Goal: Task Accomplishment & Management: Use online tool/utility

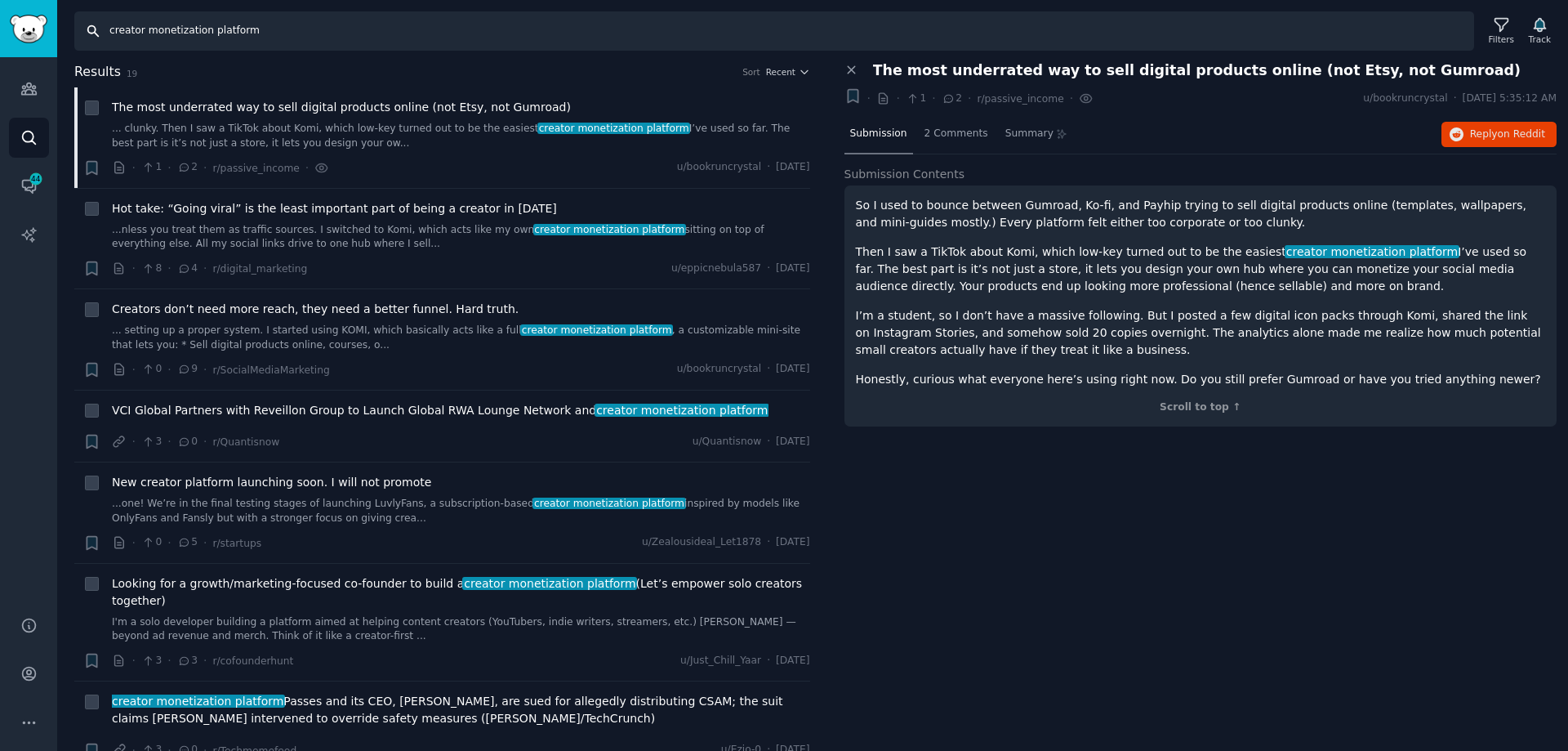
click at [304, 37] on input "creator monetization platform" at bounding box center [774, 31] width 1400 height 39
drag, startPoint x: 274, startPoint y: 36, endPoint x: 72, endPoint y: 44, distance: 202.2
click at [72, 44] on div "Search creator monetization platform Filters Track" at bounding box center [813, 25] width 1511 height 51
paste input "social challenge app"
type input "social challenge app"
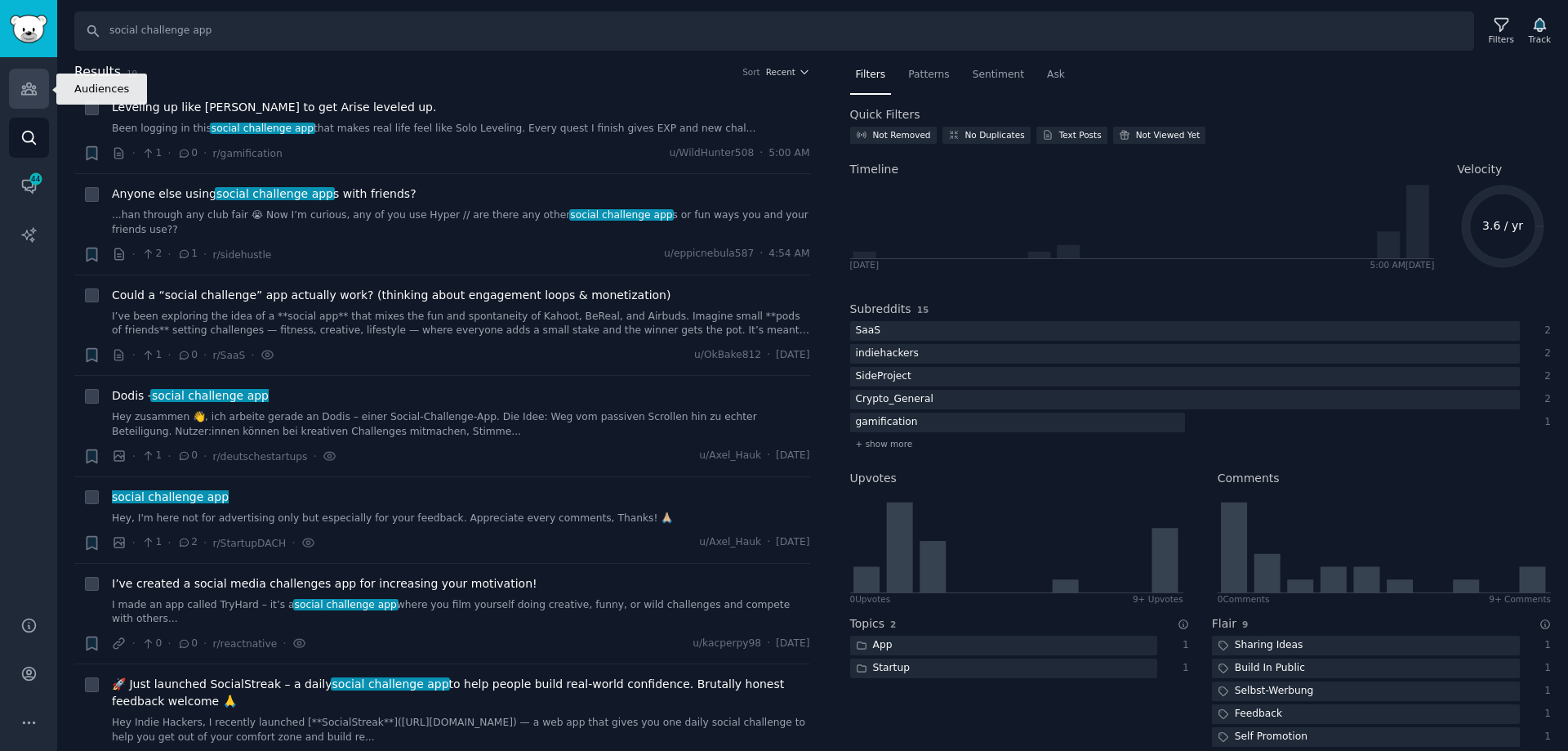
click at [39, 89] on link "Audiences" at bounding box center [29, 89] width 40 height 40
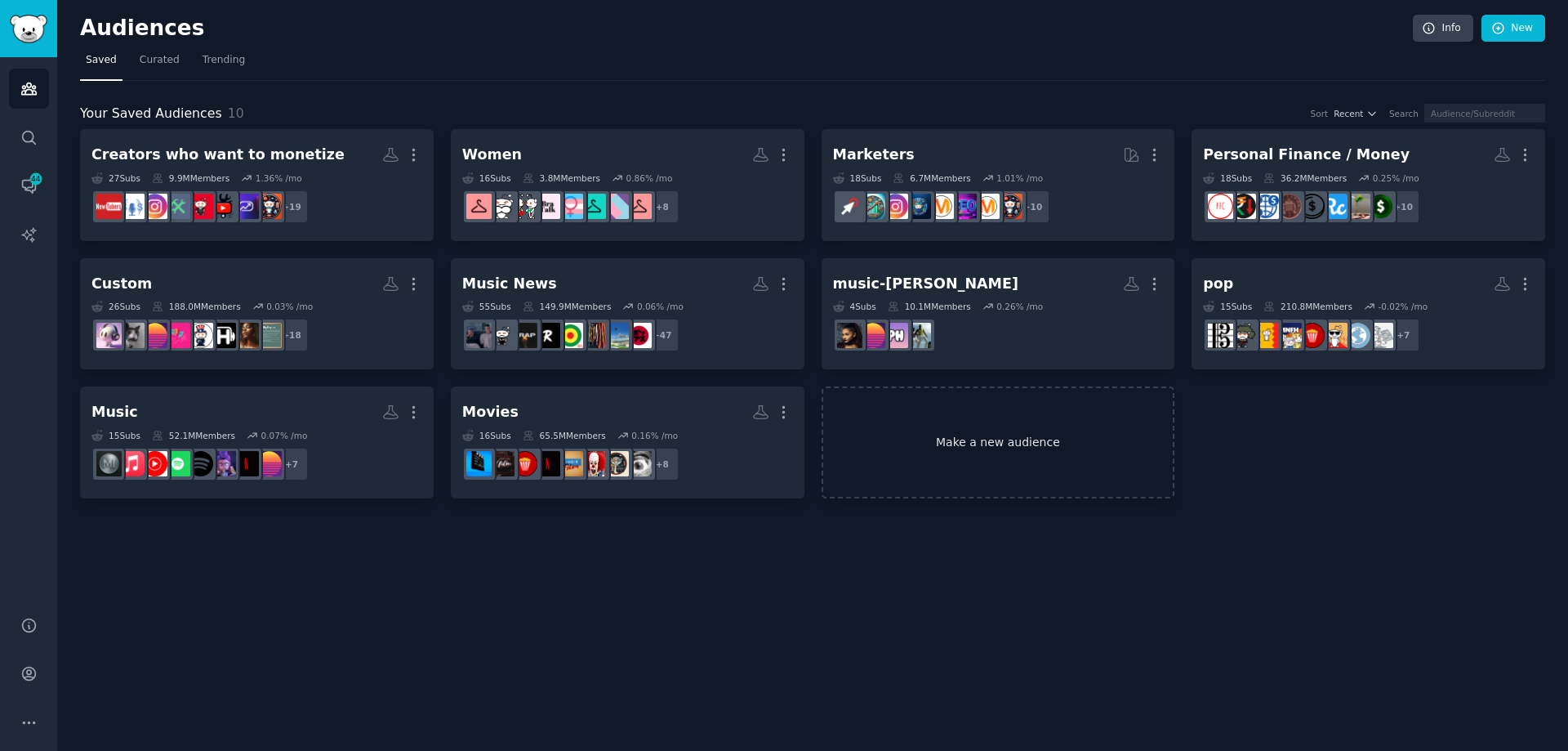
click at [972, 460] on link "Make a new audience" at bounding box center [999, 441] width 354 height 112
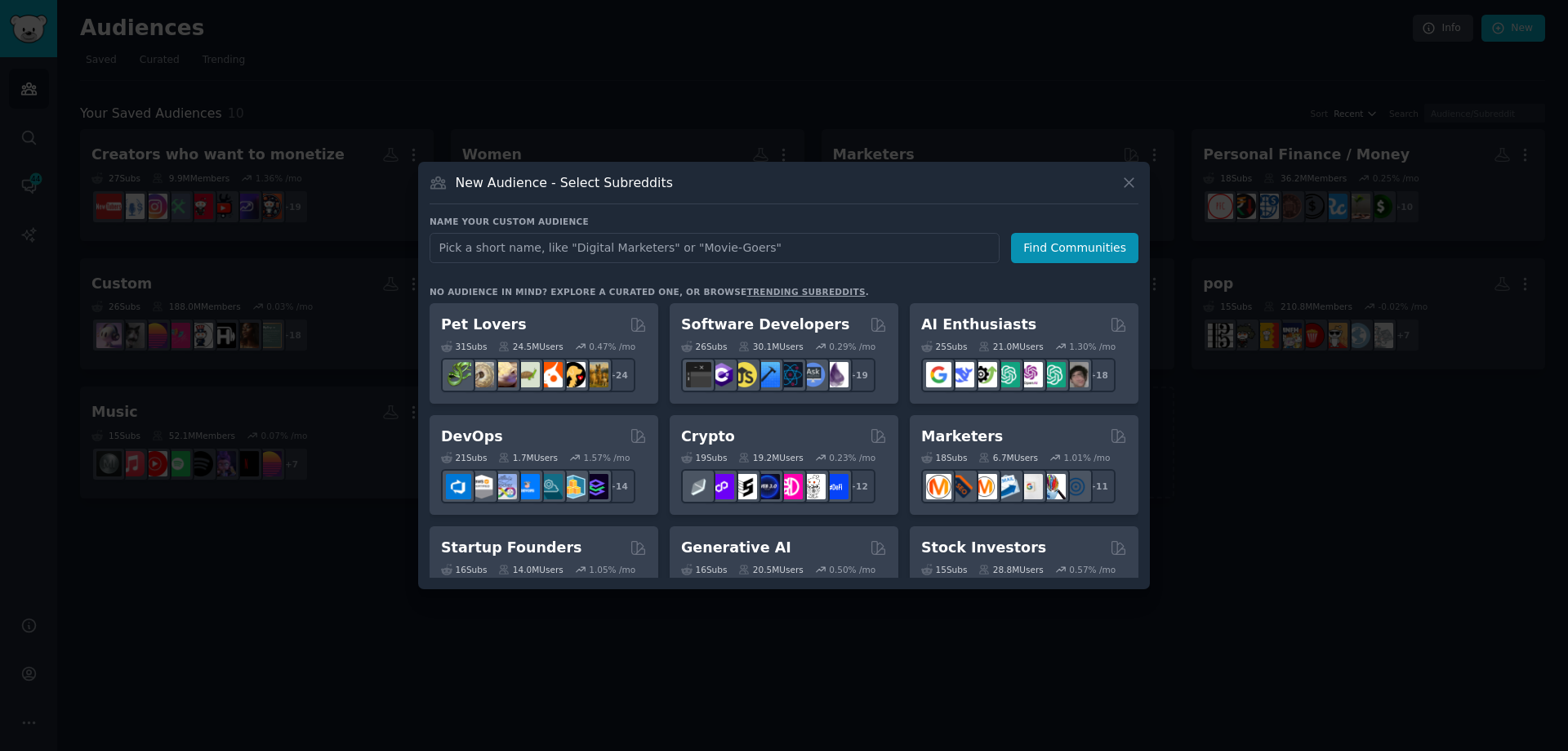
click at [505, 259] on input "text" at bounding box center [715, 247] width 570 height 30
type input "h"
drag, startPoint x: 555, startPoint y: 242, endPoint x: 411, endPoint y: 242, distance: 144.0
click at [411, 242] on div "​ New Audience - Select Subreddits Name your custom audience Audience Name soci…" at bounding box center [784, 375] width 1557 height 751
type input "social"
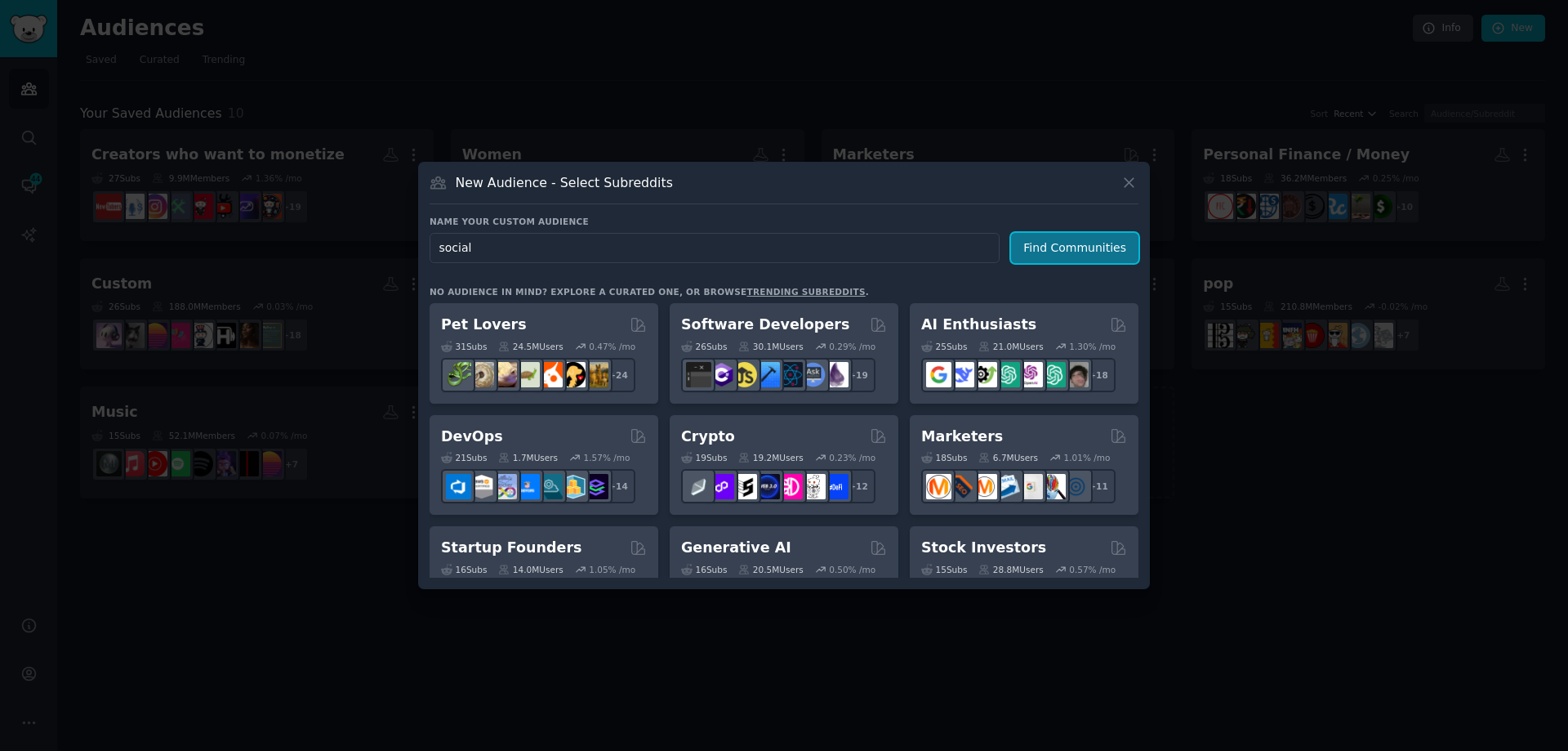
click at [1062, 255] on button "Find Communities" at bounding box center [1075, 247] width 127 height 30
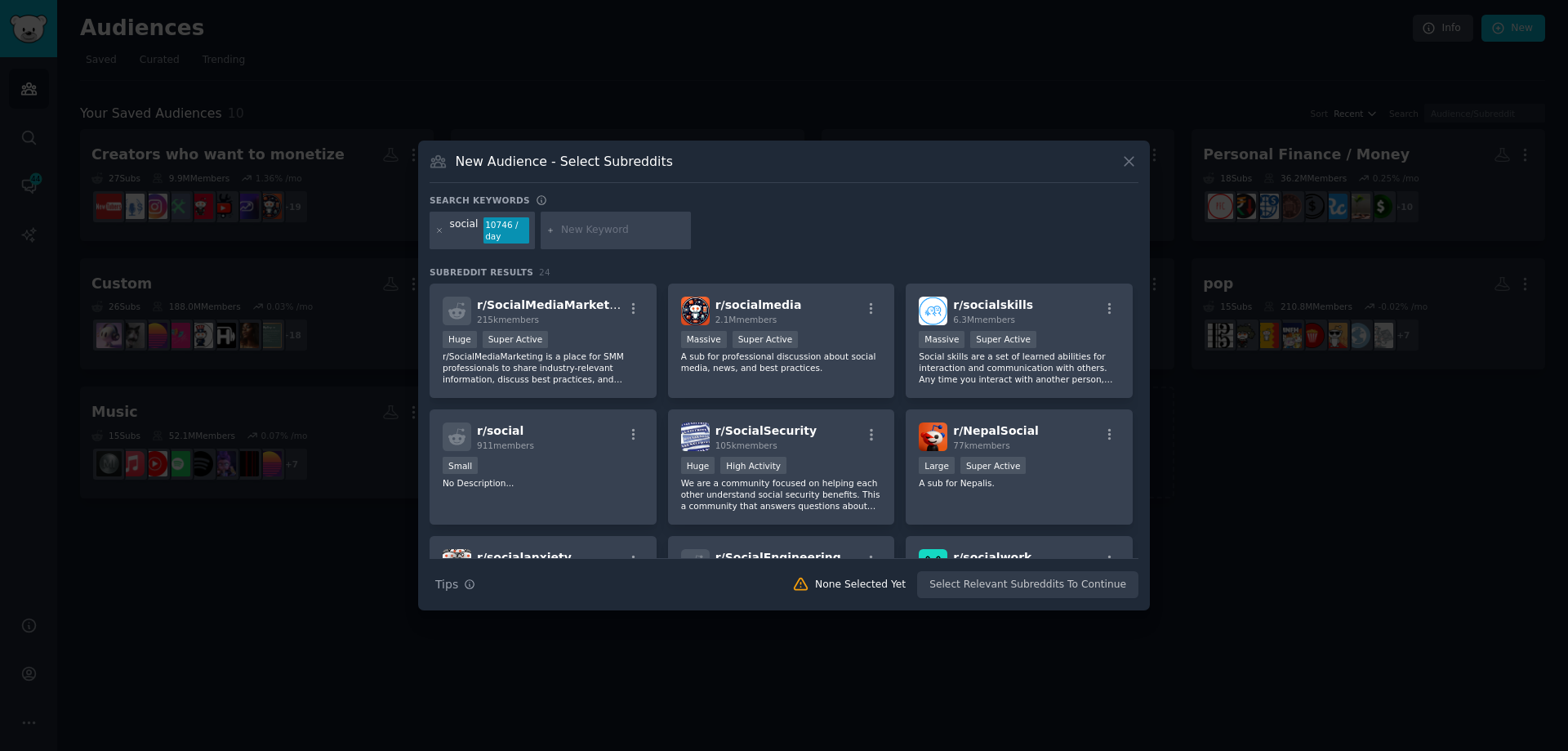
click at [621, 244] on div at bounding box center [616, 230] width 151 height 37
click at [626, 238] on div at bounding box center [616, 230] width 151 height 37
click at [630, 232] on input "text" at bounding box center [623, 231] width 124 height 15
paste input "social challenge app"
click at [570, 232] on input "social challenge app" at bounding box center [623, 231] width 124 height 15
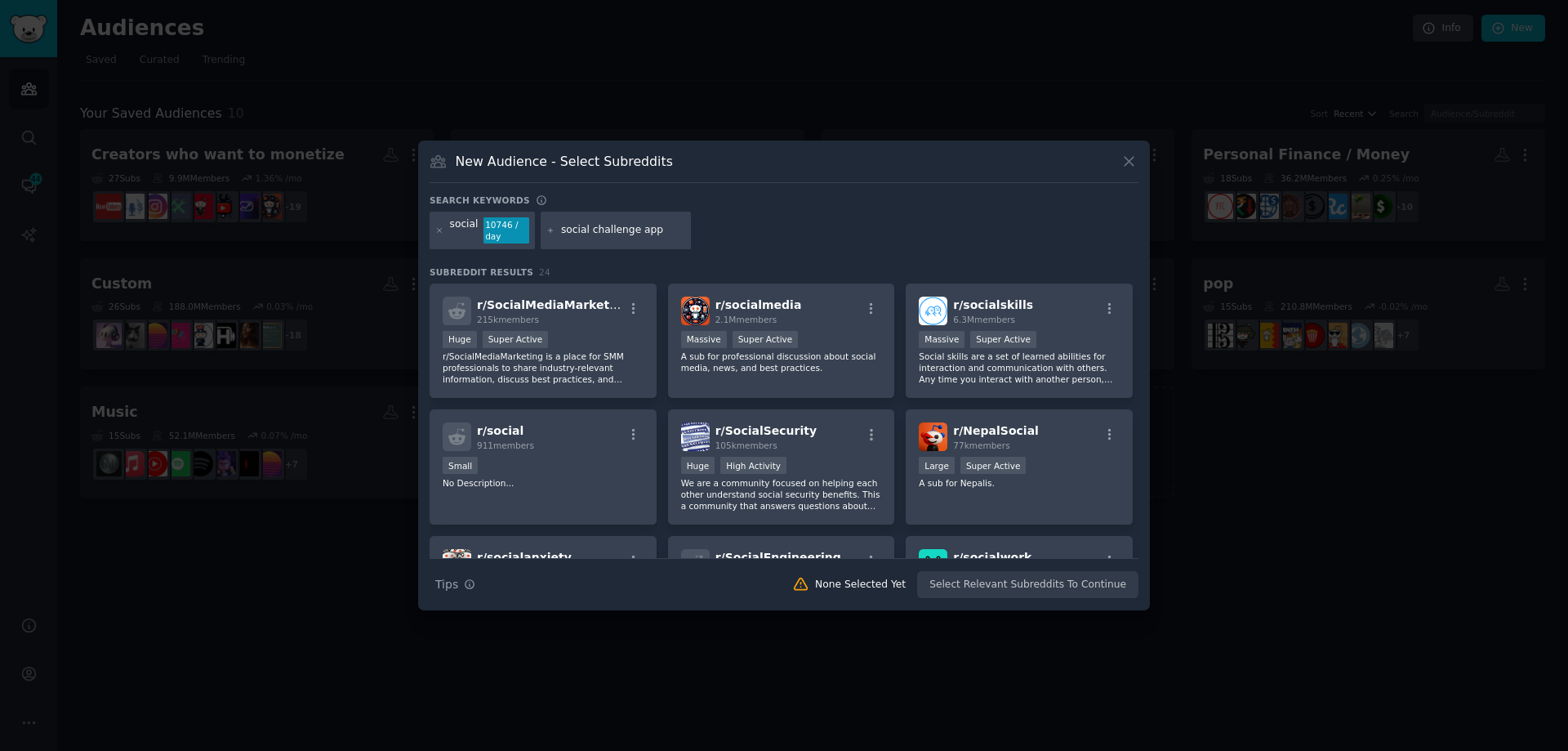
click at [570, 232] on input "social challenge app" at bounding box center [623, 231] width 124 height 15
click at [649, 232] on input "social challenge app" at bounding box center [623, 231] width 124 height 15
drag, startPoint x: 655, startPoint y: 231, endPoint x: 518, endPoint y: 225, distance: 137.1
click at [518, 225] on div "social 10746 / day social challenge app" at bounding box center [784, 233] width 709 height 44
type input "adventure"
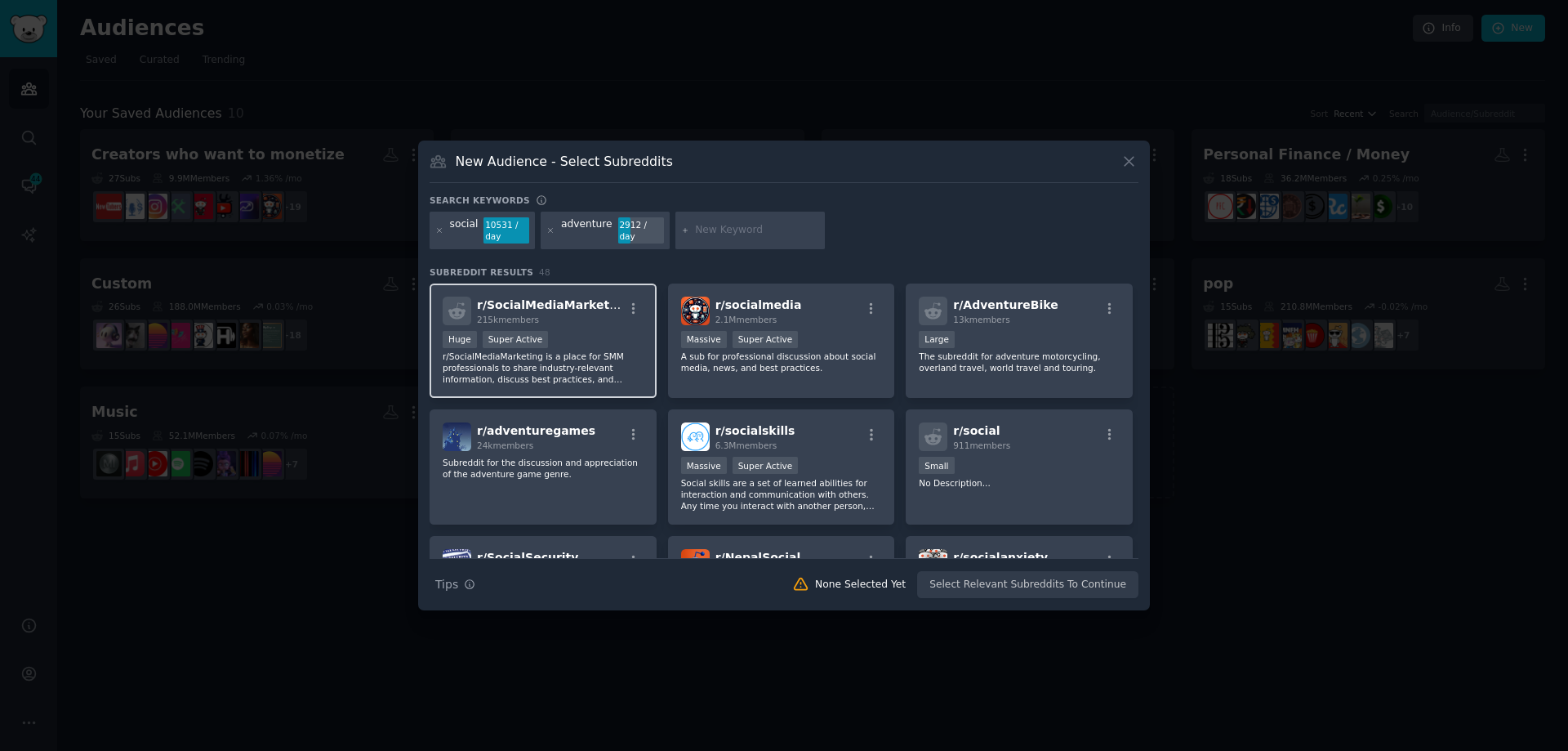
click at [620, 335] on div ">= 95th percentile for submissions / day Huge Super Active" at bounding box center [543, 341] width 201 height 20
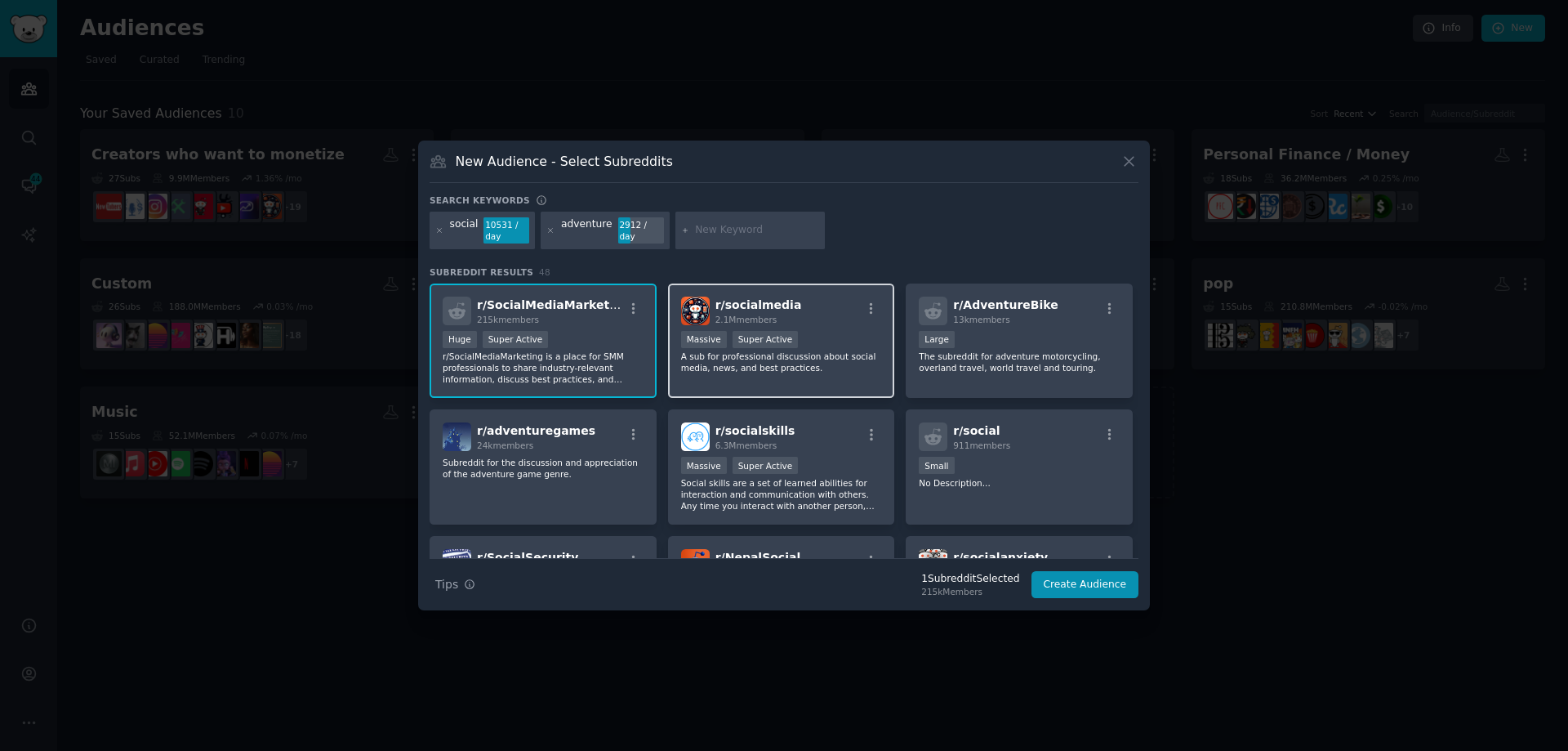
click at [856, 329] on div "r/ socialmedia 2.1M members 1,000,000+ members Massive Super Active A sub for p…" at bounding box center [782, 341] width 227 height 115
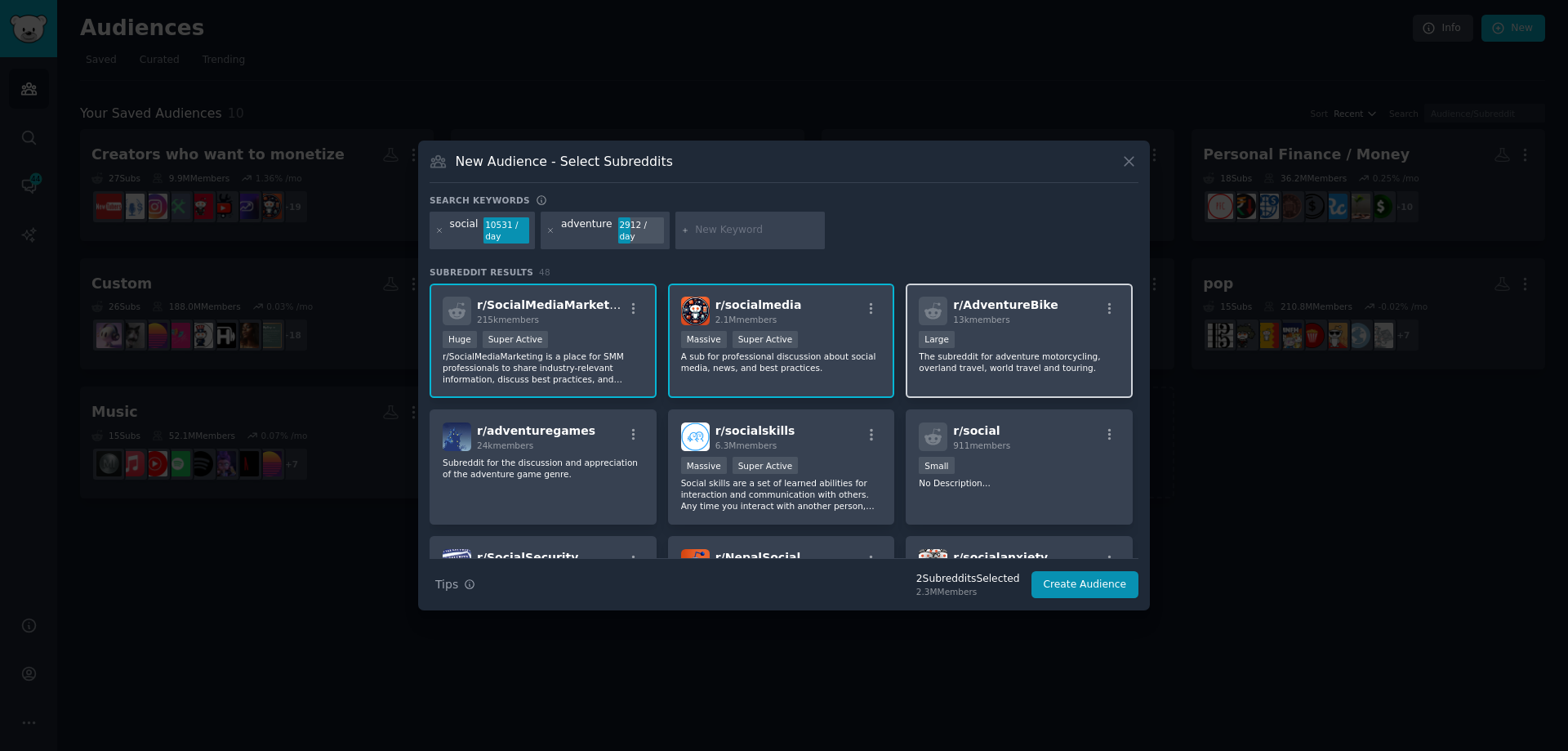
click at [1011, 341] on div "10,000 - 100,000 members Large" at bounding box center [1019, 341] width 201 height 20
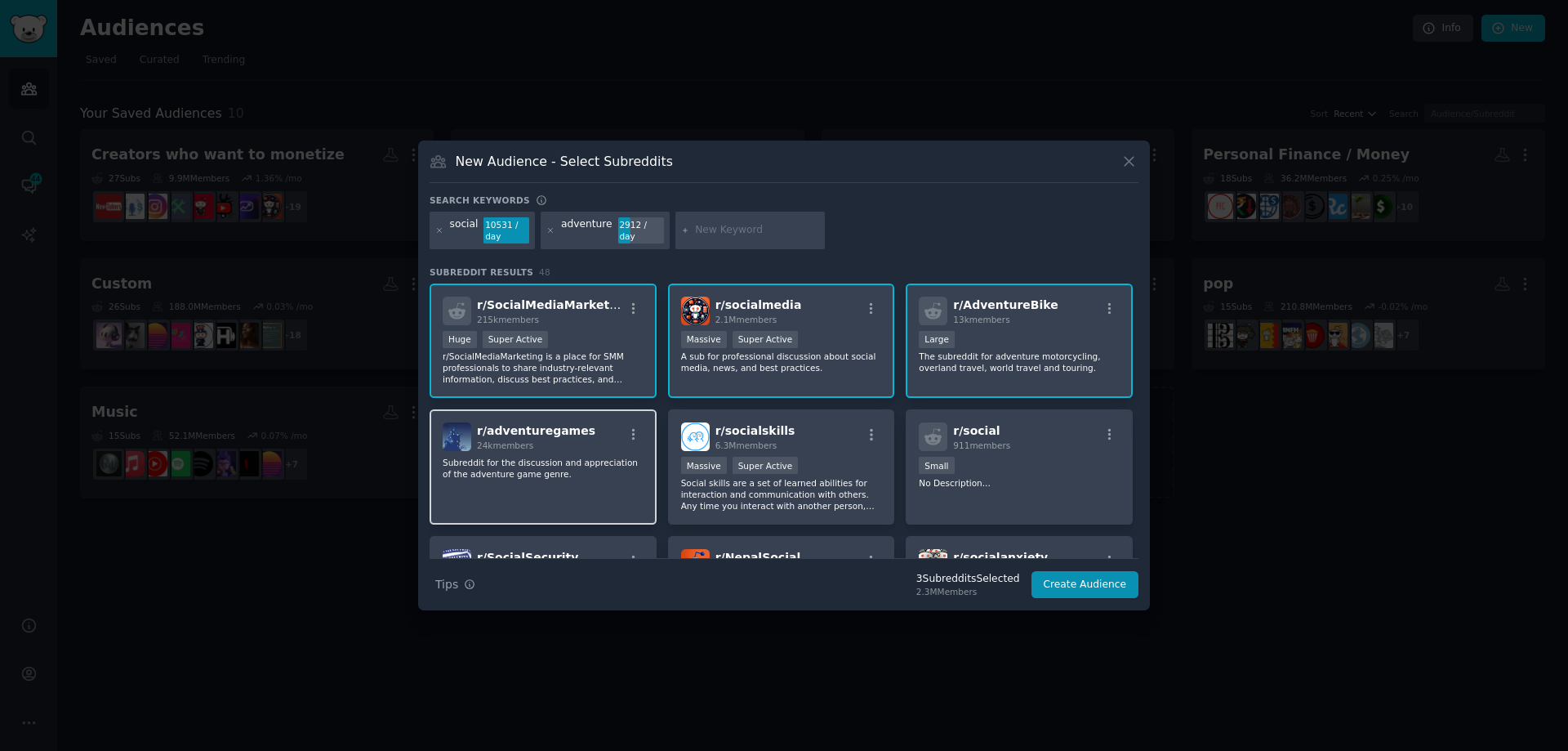
click at [623, 463] on p "Subreddit for the discussion and appreciation of the adventure game genre." at bounding box center [543, 468] width 201 height 23
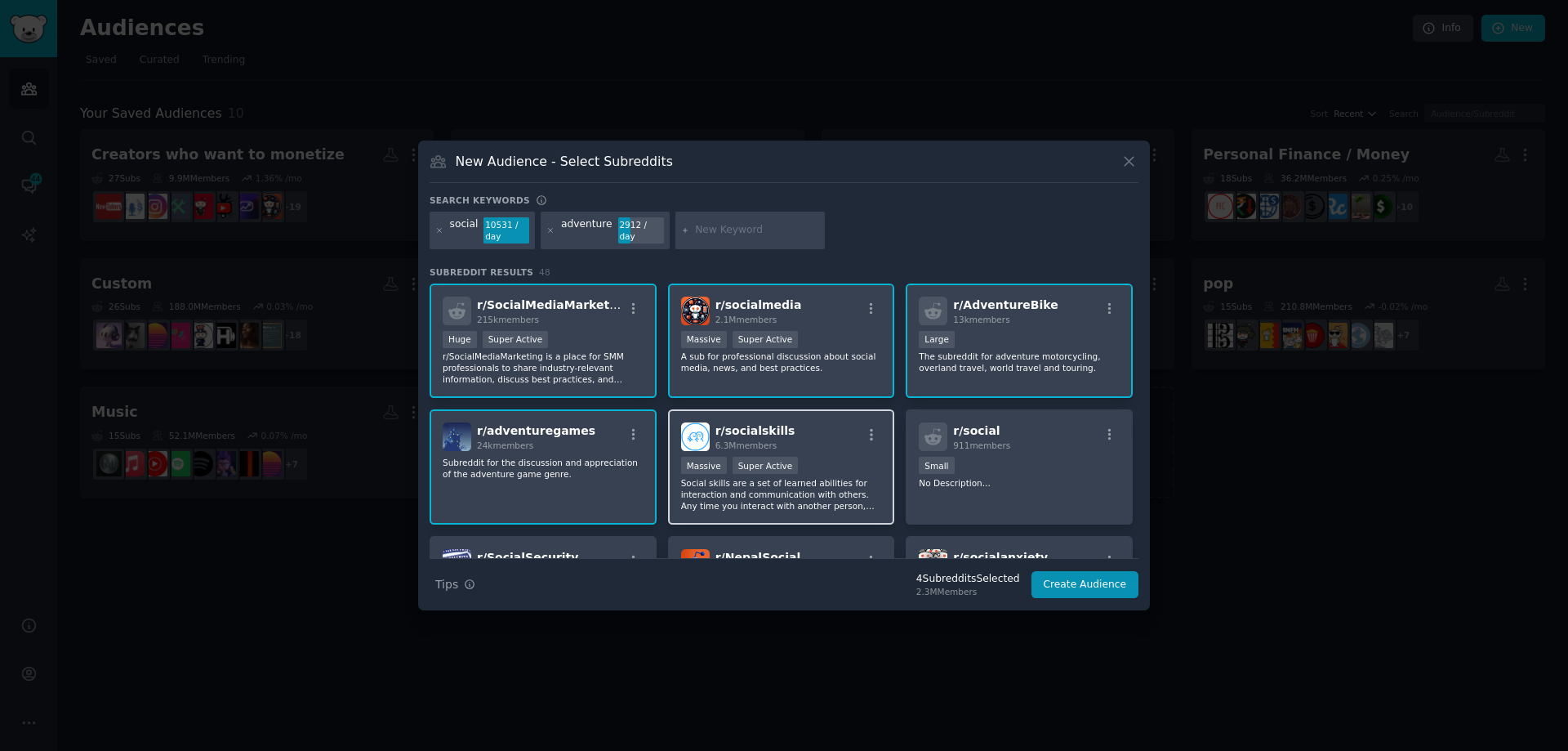
click at [843, 463] on div ">= 95th percentile for submissions / day Massive Super Active" at bounding box center [781, 467] width 201 height 20
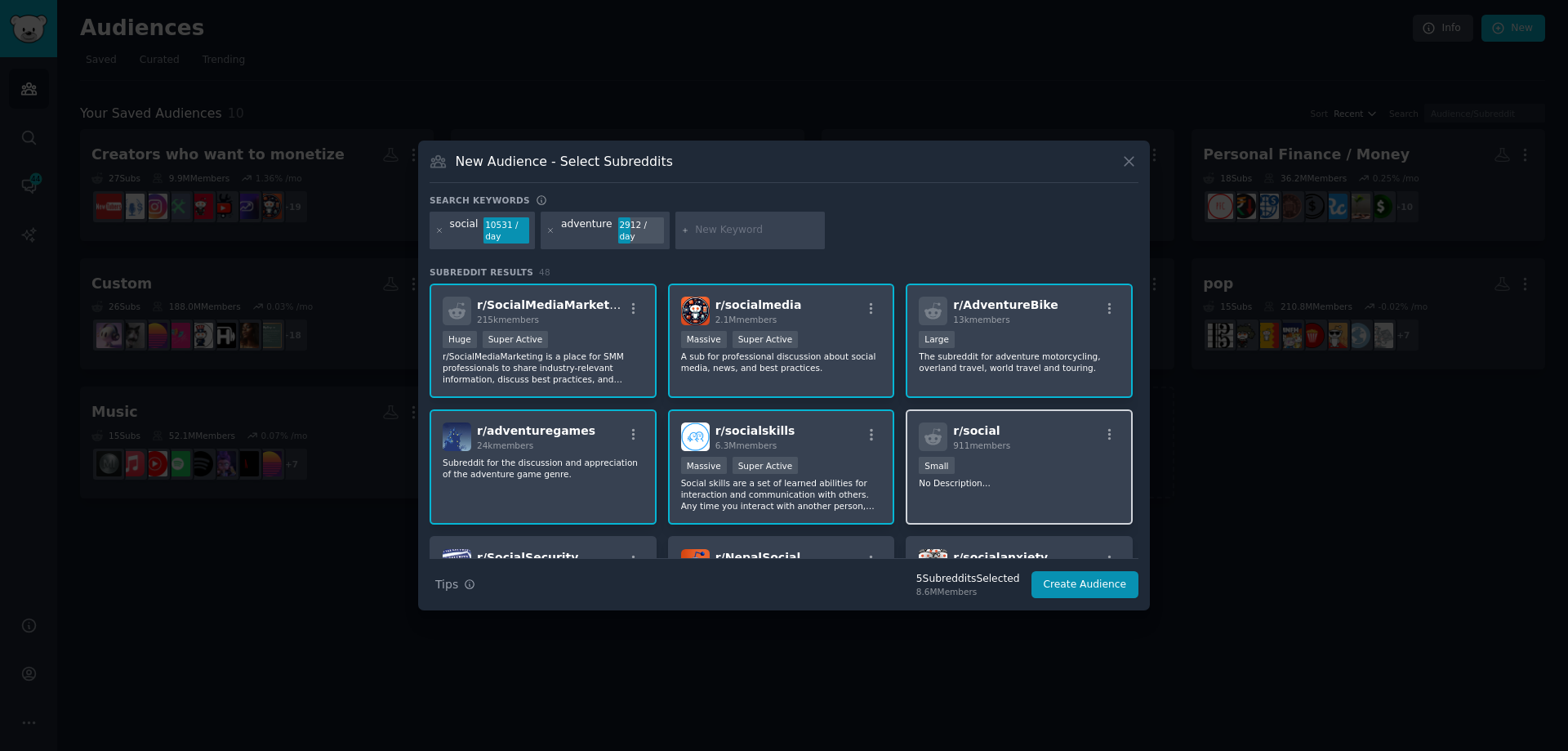
click at [1017, 465] on div "100 - 1000 members Small" at bounding box center [1019, 467] width 201 height 20
drag, startPoint x: 1021, startPoint y: 466, endPoint x: 1009, endPoint y: 468, distance: 12.2
click at [1022, 467] on div "100 - 1000 members Small" at bounding box center [1019, 467] width 201 height 20
click at [1095, 585] on button "Create Audience" at bounding box center [1085, 585] width 108 height 28
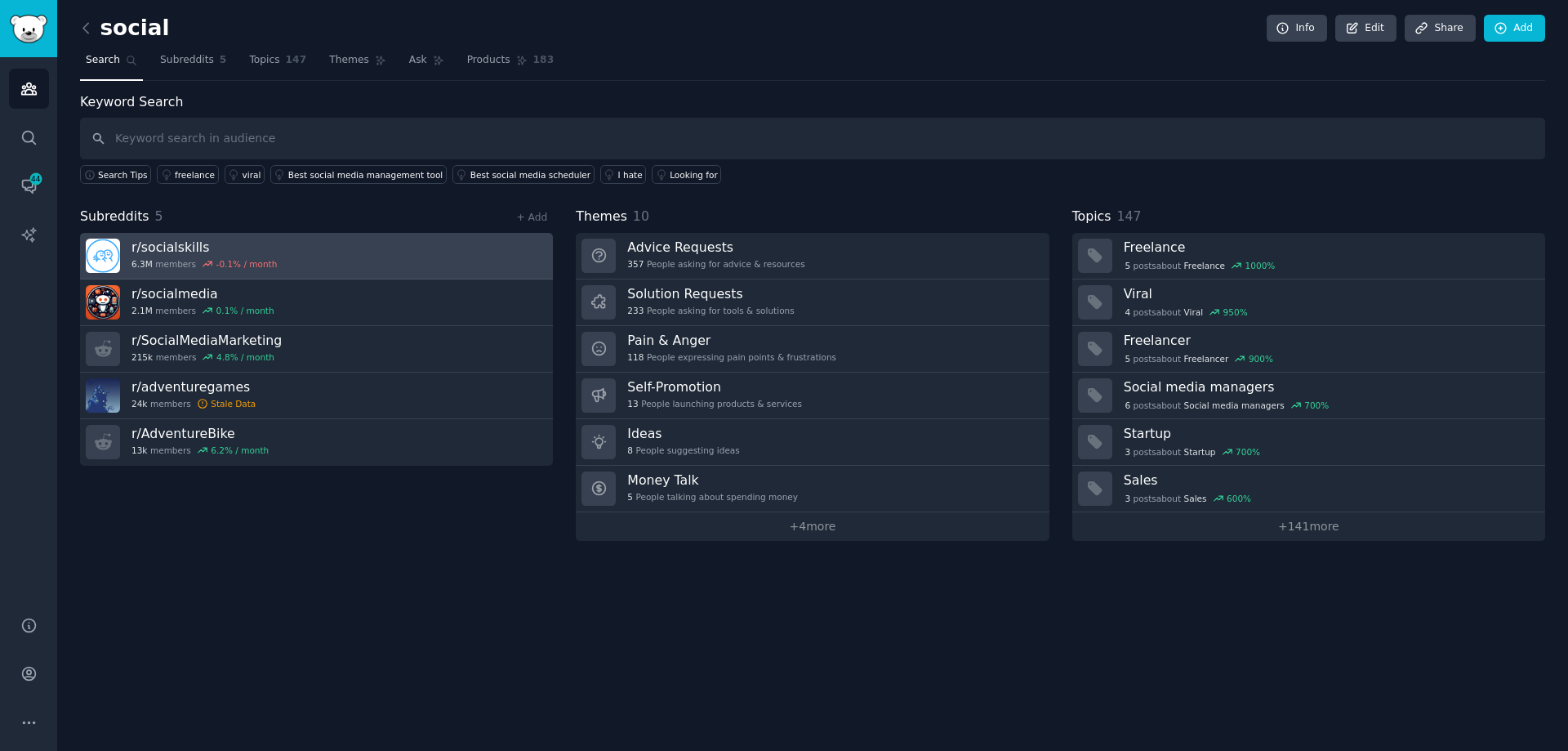
click at [419, 266] on link "r/ socialskills 6.3M members -0.1 % / month" at bounding box center [316, 255] width 473 height 46
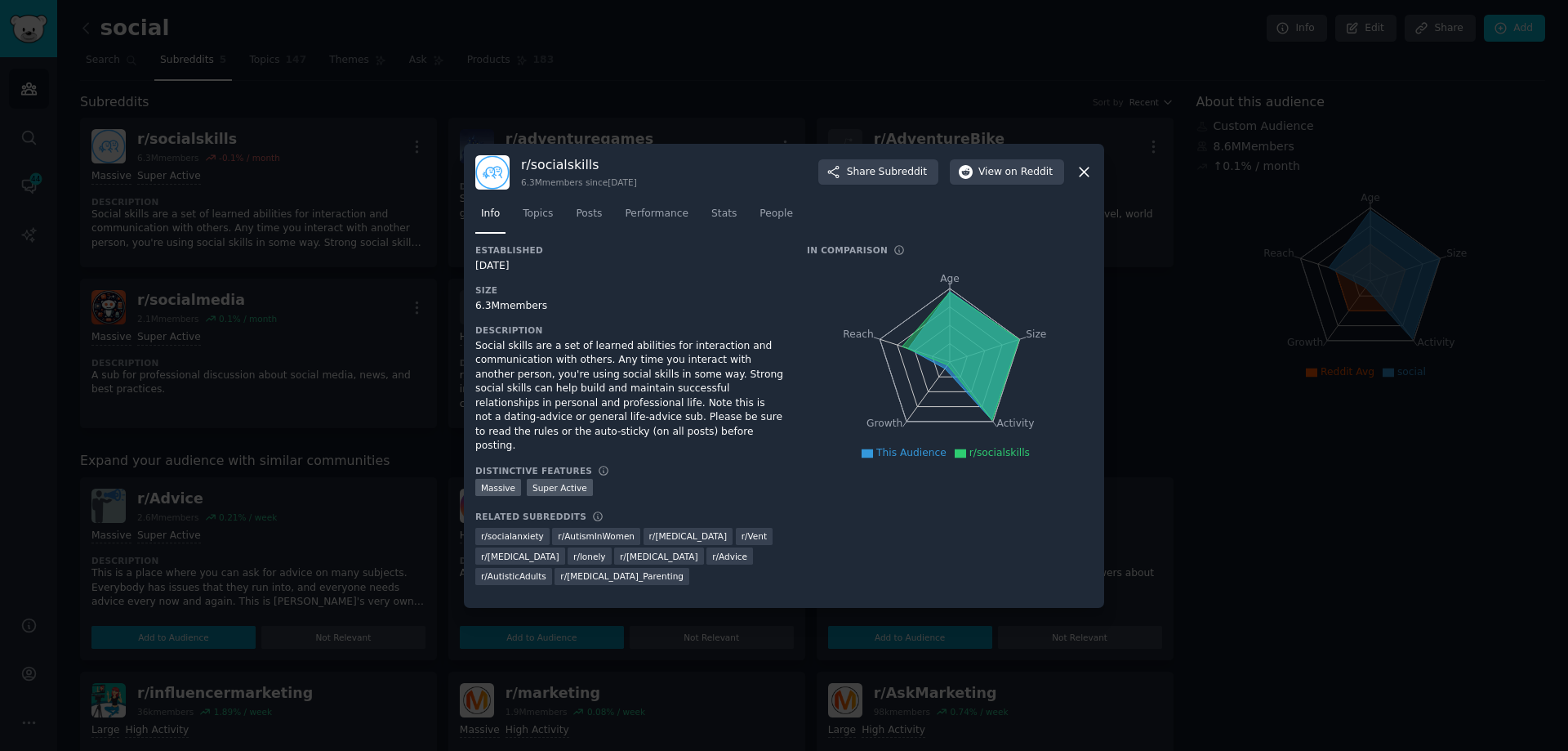
click at [1078, 181] on icon at bounding box center [1084, 172] width 17 height 17
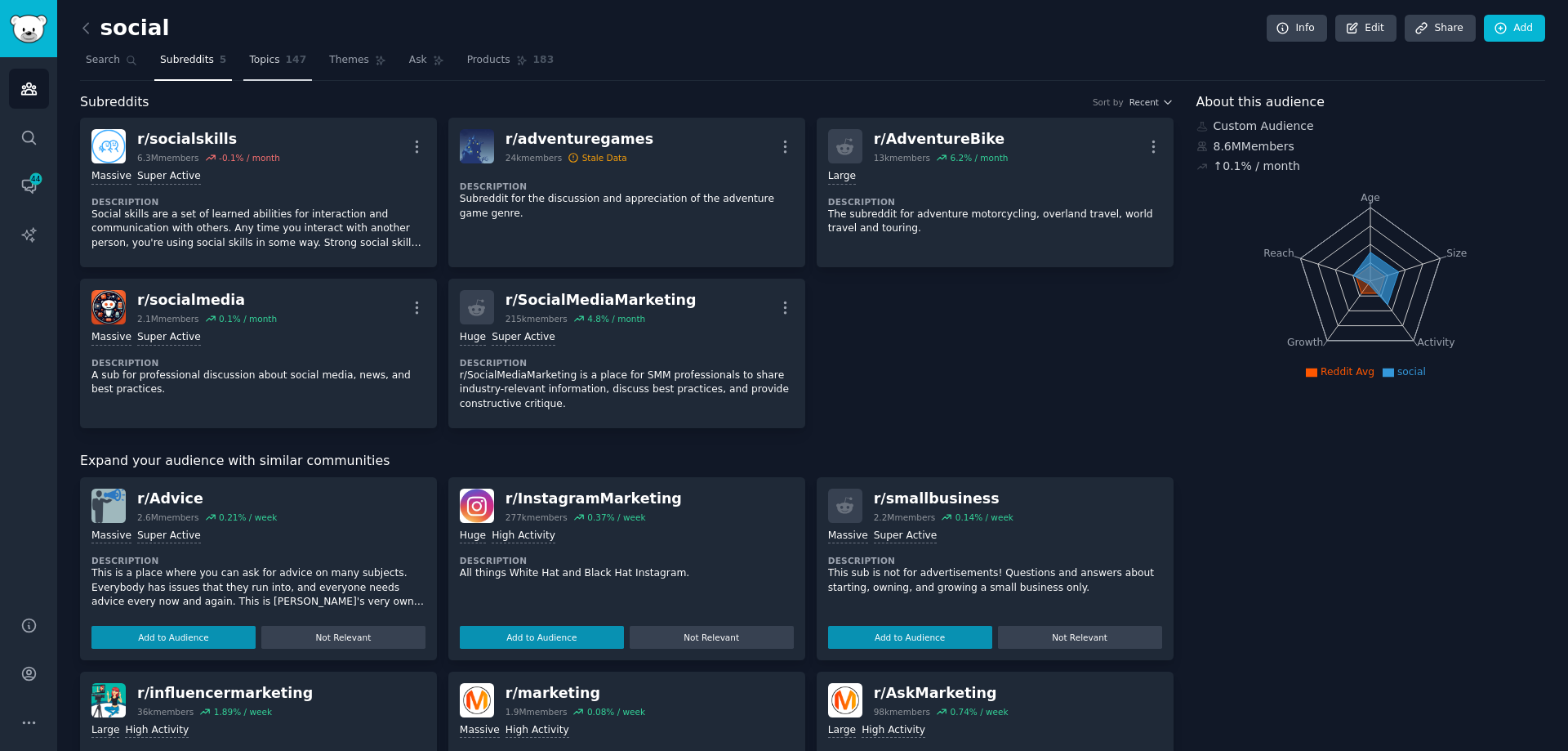
click at [271, 57] on link "Topics 147" at bounding box center [278, 64] width 69 height 34
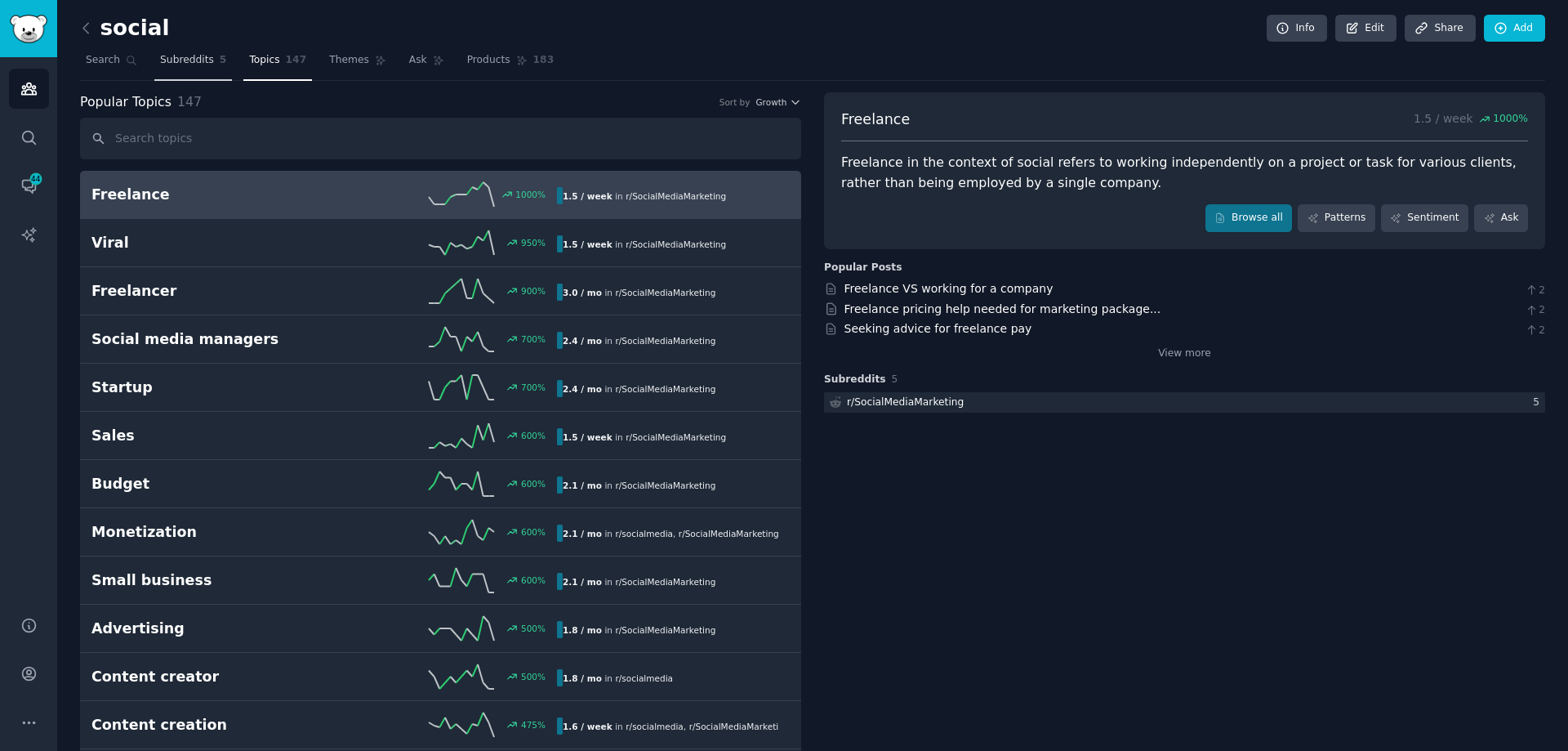
click at [196, 64] on span "Subreddits" at bounding box center [186, 60] width 54 height 15
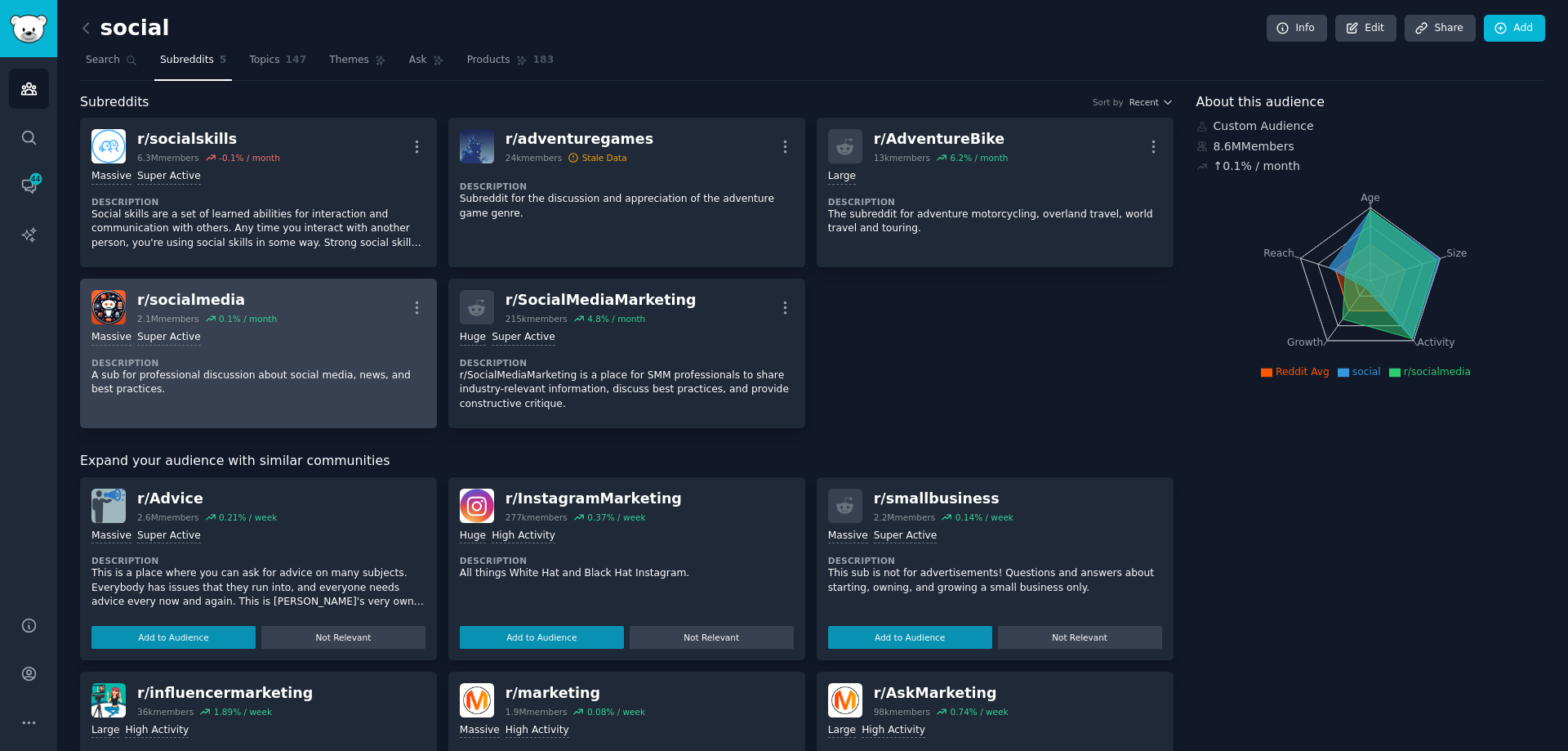
click at [316, 345] on div "Massive Super Active" at bounding box center [259, 337] width 334 height 15
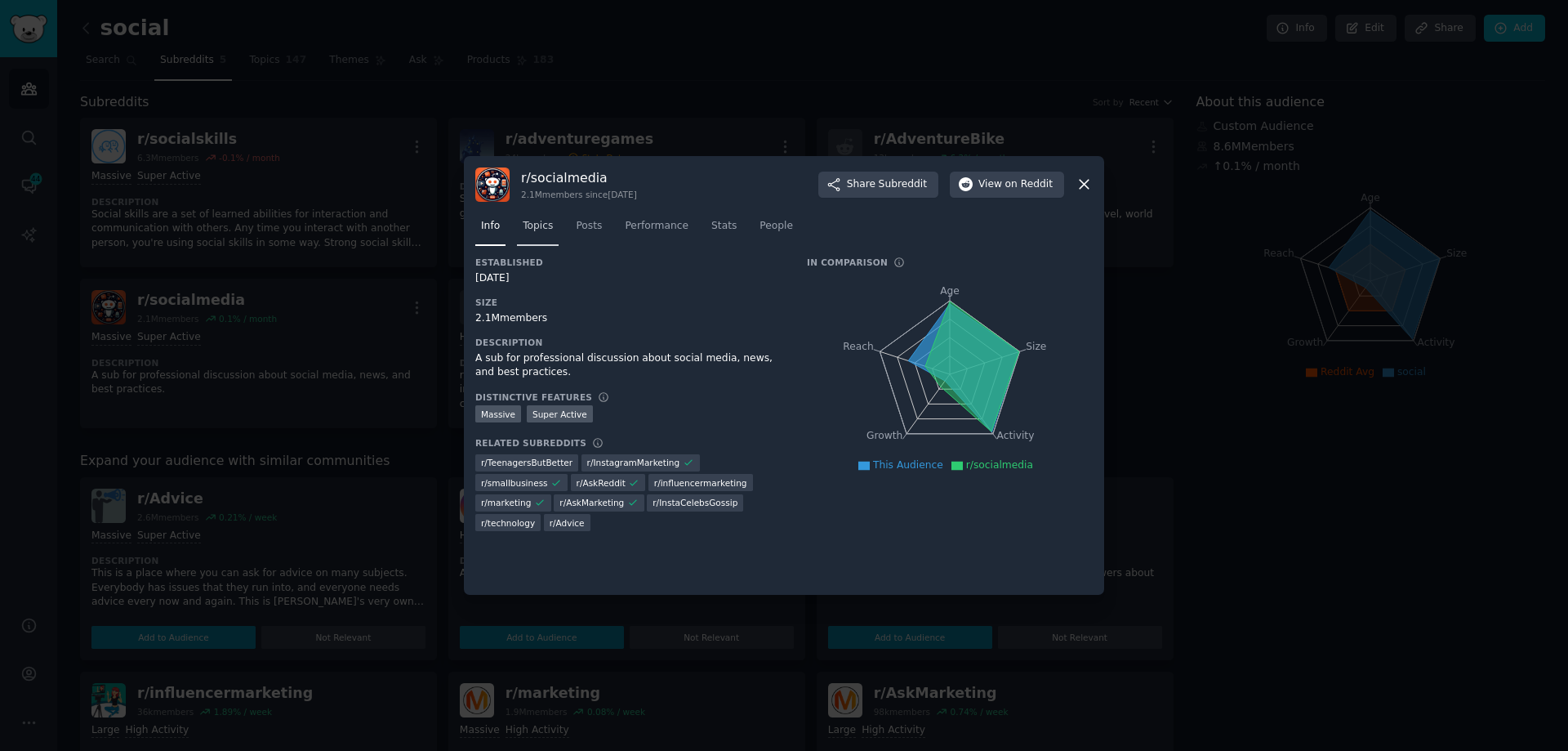
click at [535, 228] on span "Topics" at bounding box center [537, 226] width 30 height 15
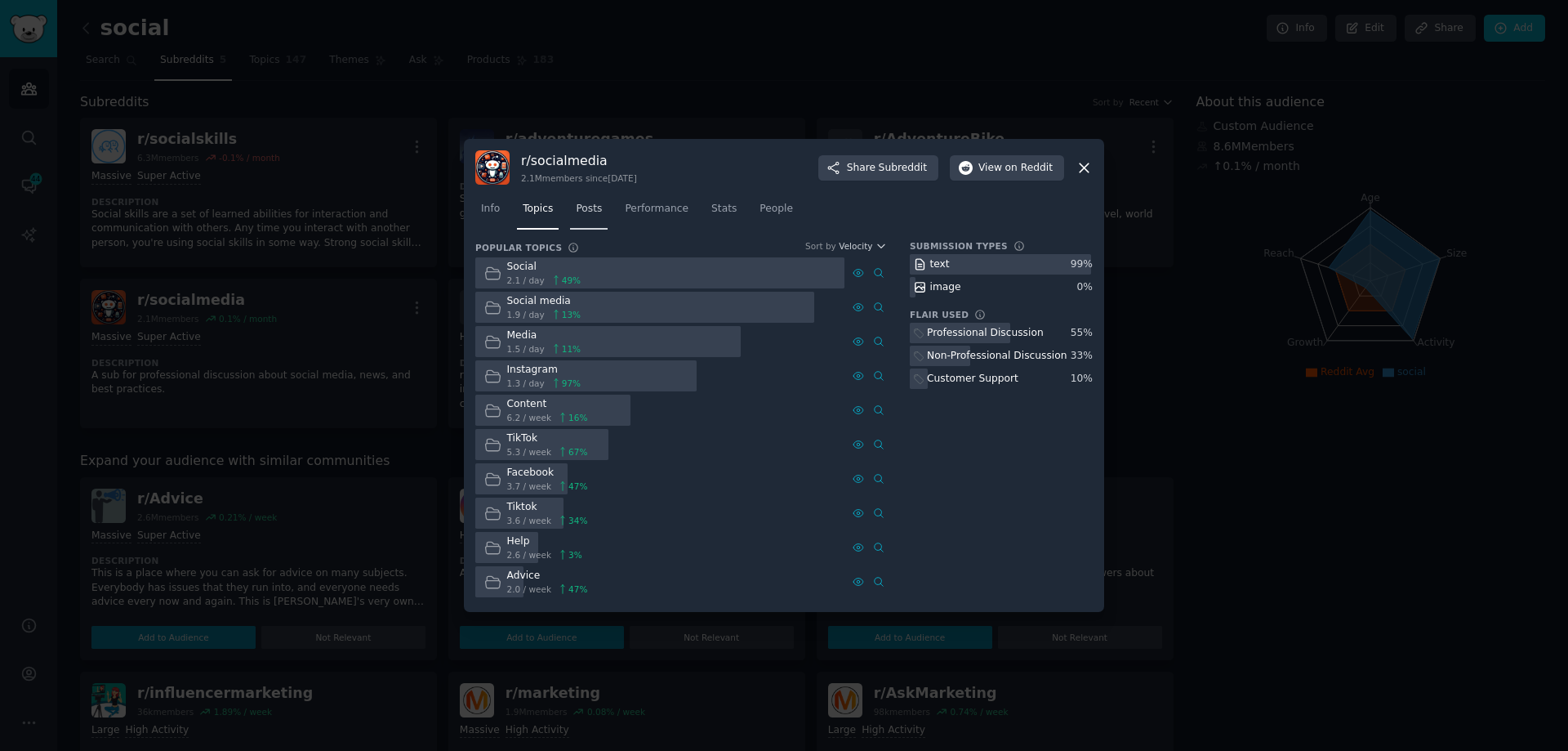
click at [572, 212] on link "Posts" at bounding box center [588, 212] width 37 height 34
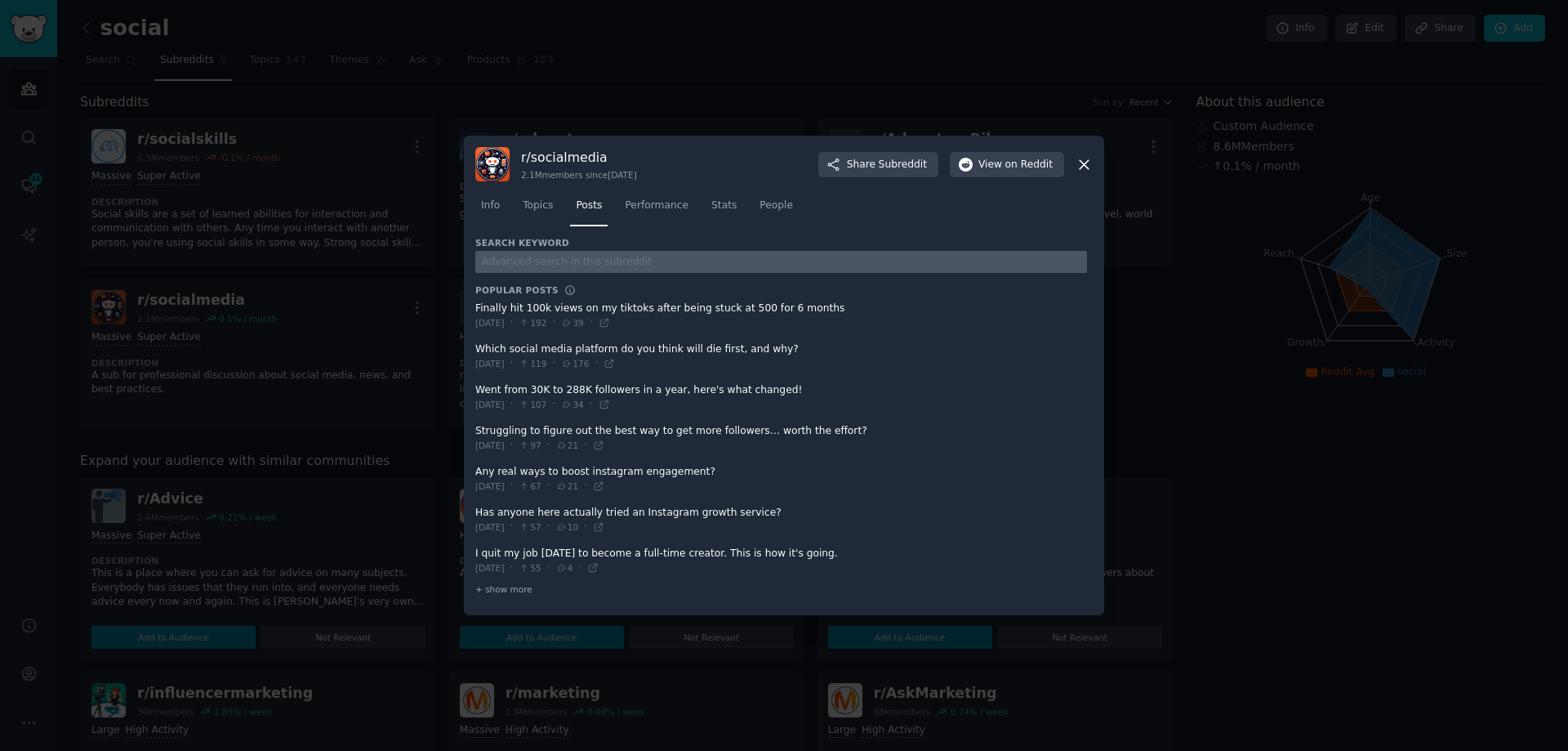
click at [638, 262] on input "text" at bounding box center [782, 262] width 612 height 22
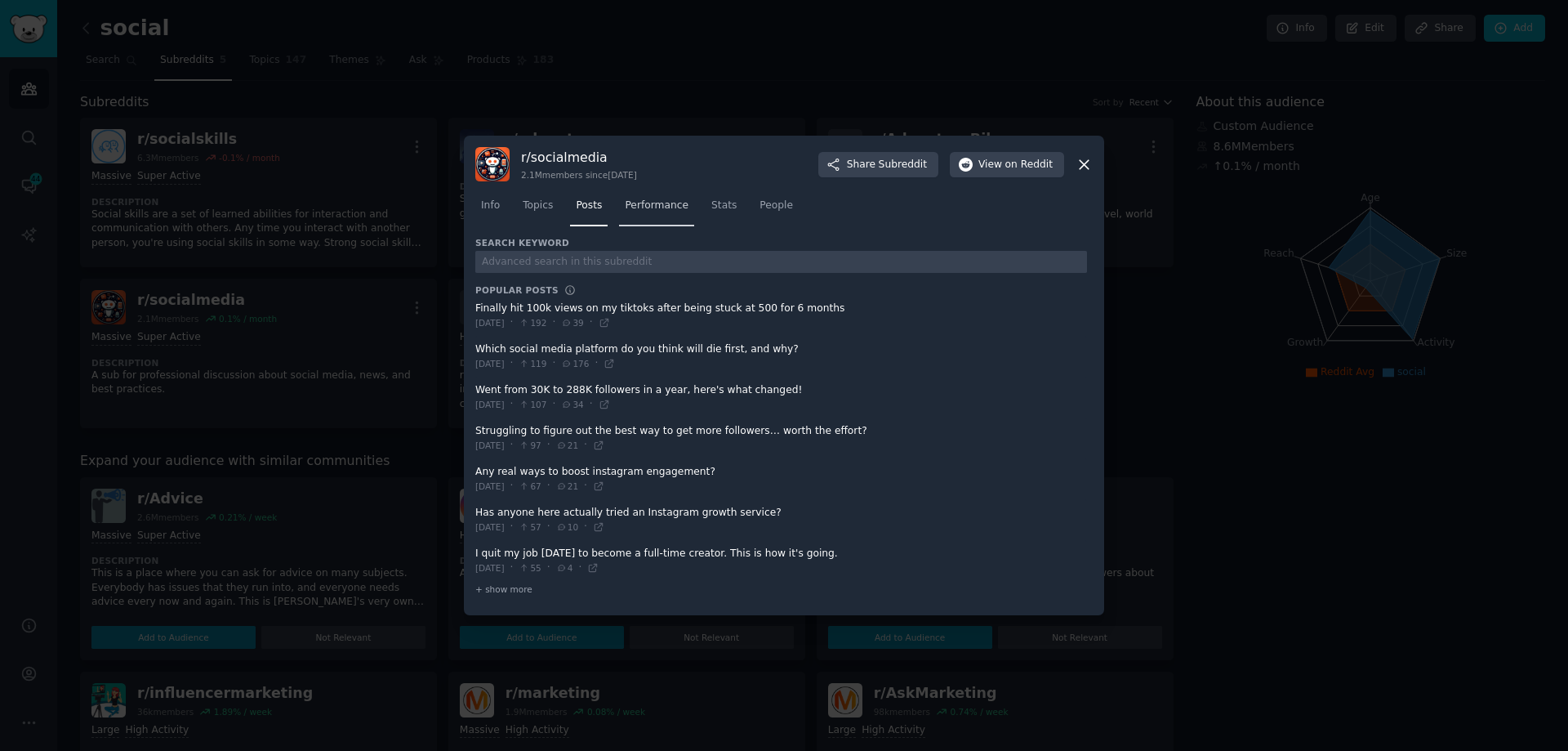
click at [656, 205] on span "Performance" at bounding box center [656, 206] width 64 height 15
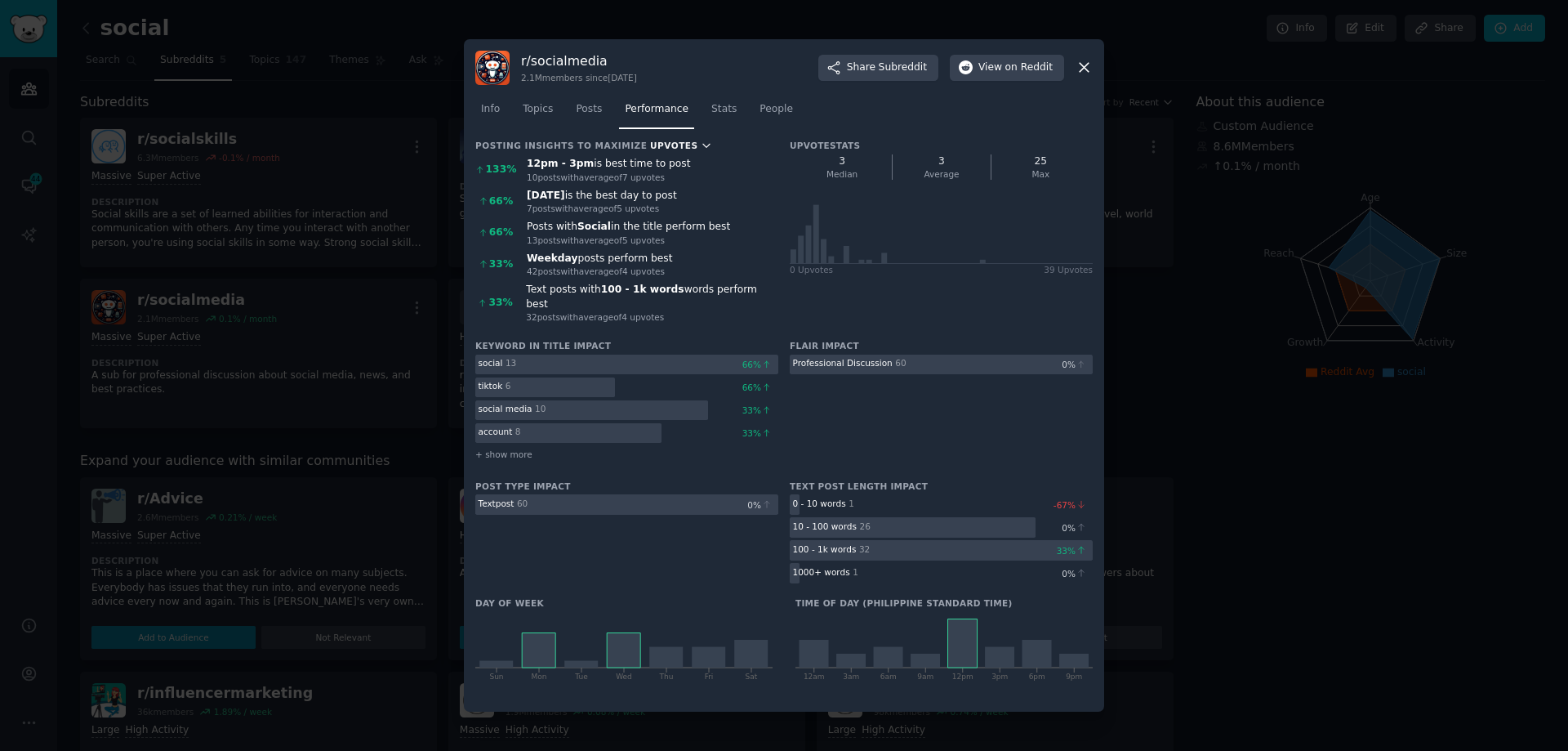
click at [665, 151] on button "Upvotes" at bounding box center [681, 145] width 62 height 12
drag, startPoint x: 801, startPoint y: 542, endPoint x: 940, endPoint y: 542, distance: 139.0
click at [940, 542] on div "100 - 1k words 32" at bounding box center [942, 550] width 303 height 20
click at [940, 542] on div at bounding box center [942, 550] width 303 height 20
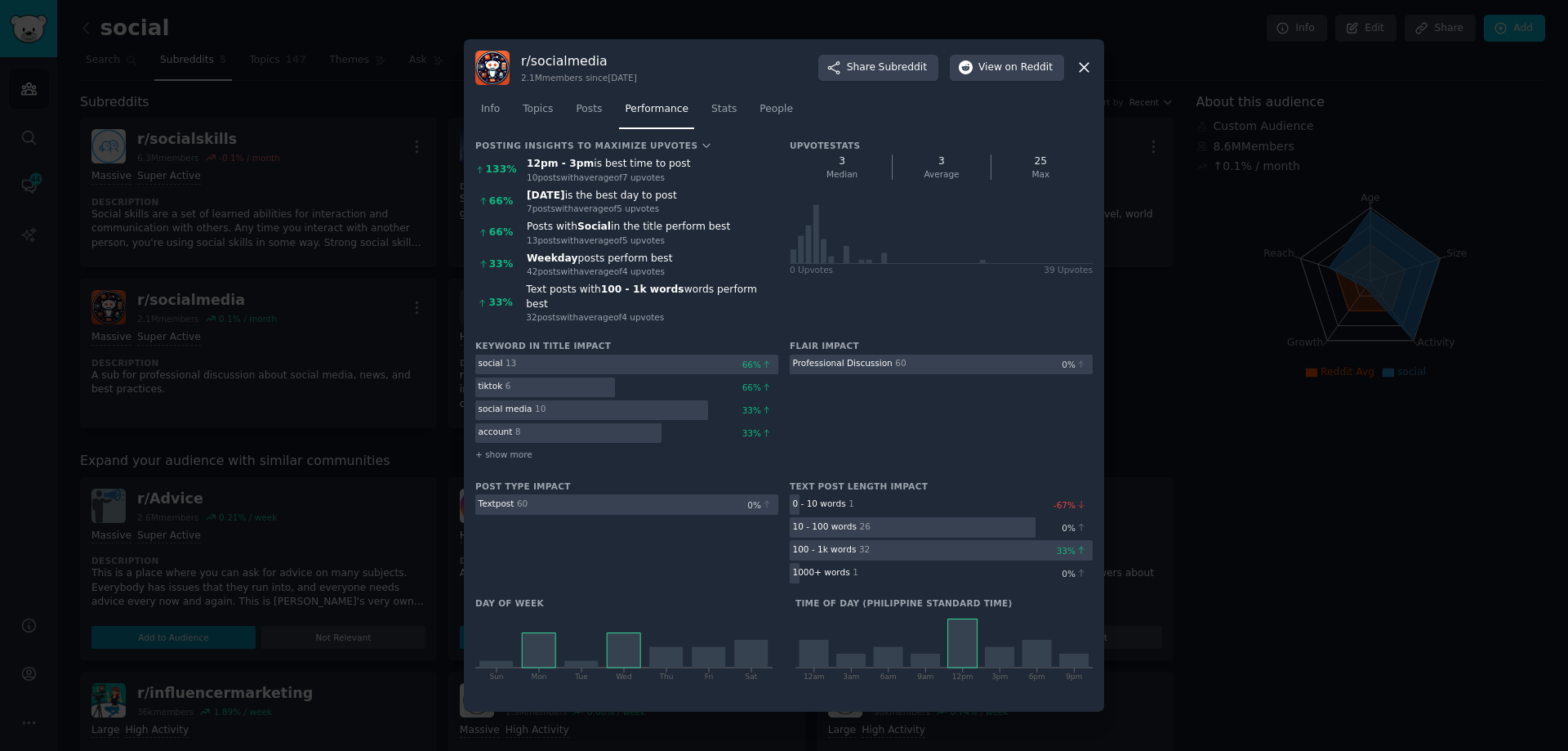
click at [1084, 73] on icon at bounding box center [1084, 68] width 9 height 9
